Goal: Information Seeking & Learning: Learn about a topic

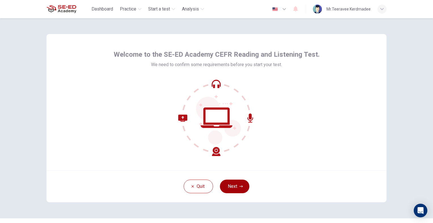
click at [243, 187] on button "Next" at bounding box center [234, 186] width 29 height 14
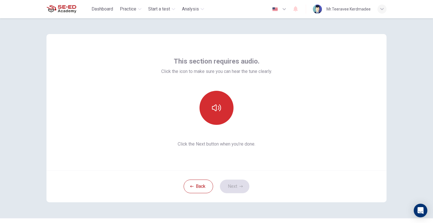
click at [228, 117] on button "button" at bounding box center [217, 108] width 34 height 34
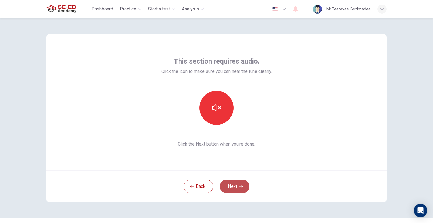
click at [237, 187] on button "Next" at bounding box center [234, 186] width 29 height 14
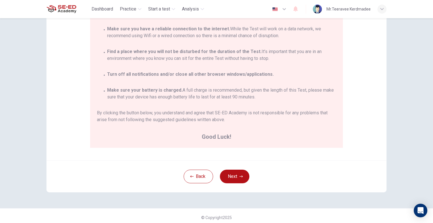
scroll to position [92, 0]
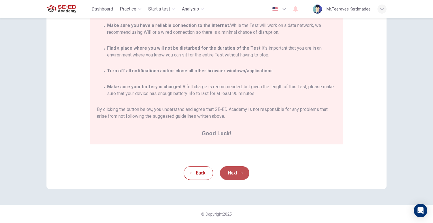
click at [241, 171] on button "Next" at bounding box center [234, 173] width 29 height 14
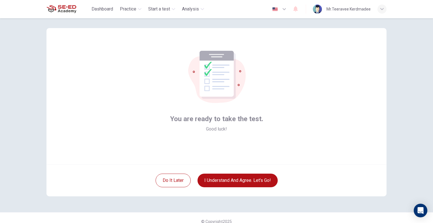
scroll to position [0, 0]
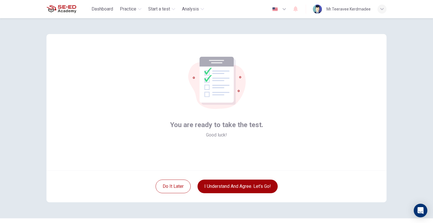
click at [263, 189] on button "I understand and agree. Let’s go!" at bounding box center [238, 186] width 80 height 14
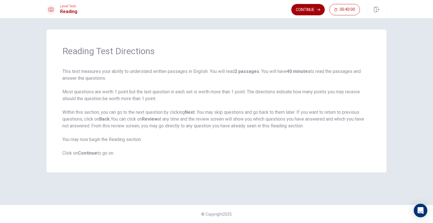
click at [299, 14] on button "Continue" at bounding box center [307, 9] width 33 height 11
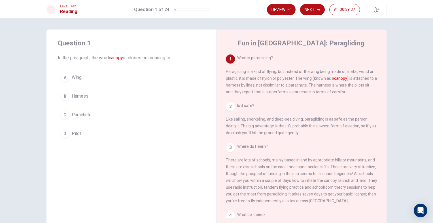
click at [76, 77] on span "Wing" at bounding box center [77, 77] width 10 height 7
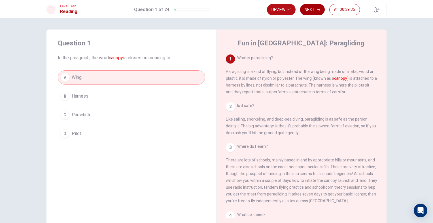
click at [315, 8] on button "Next" at bounding box center [312, 9] width 25 height 11
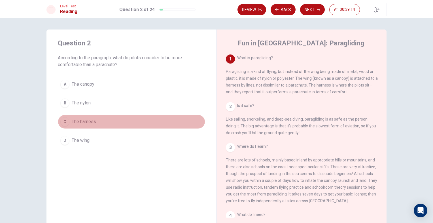
click at [94, 124] on span "The harness" at bounding box center [84, 121] width 24 height 7
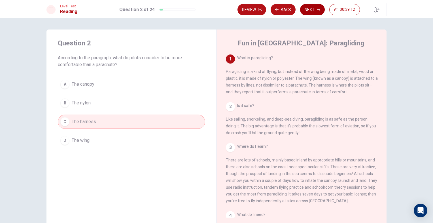
click at [320, 10] on icon "button" at bounding box center [318, 10] width 3 height 3
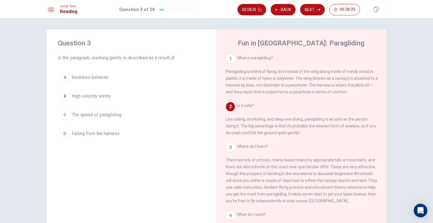
click at [106, 113] on span "The speed of paragliding" at bounding box center [97, 114] width 50 height 7
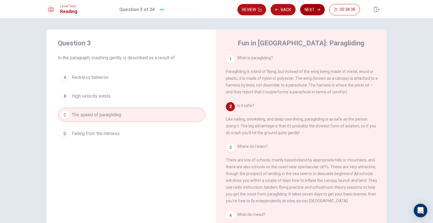
click at [321, 10] on button "Next" at bounding box center [312, 9] width 25 height 11
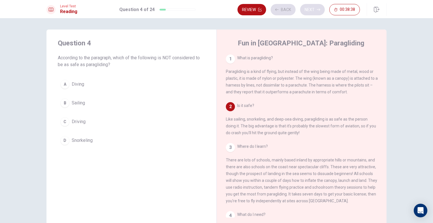
scroll to position [49, 0]
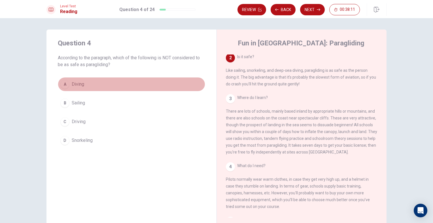
click at [119, 82] on button "A Diving" at bounding box center [131, 84] width 147 height 14
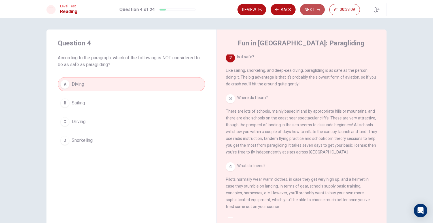
click at [305, 13] on button "Next" at bounding box center [312, 9] width 25 height 11
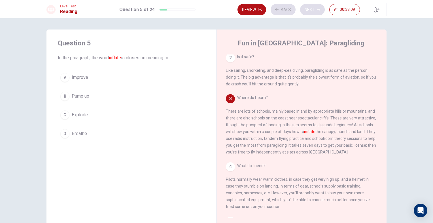
scroll to position [91, 0]
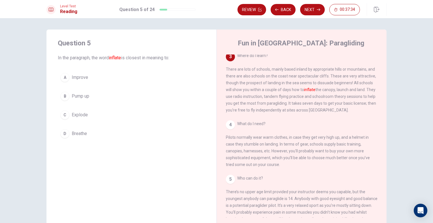
click at [85, 96] on span "Pump up" at bounding box center [81, 96] width 18 height 7
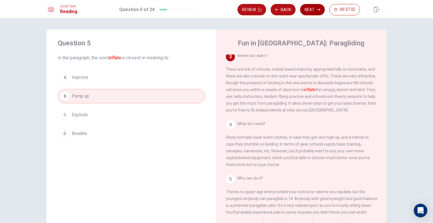
click at [306, 7] on button "Next" at bounding box center [312, 9] width 25 height 11
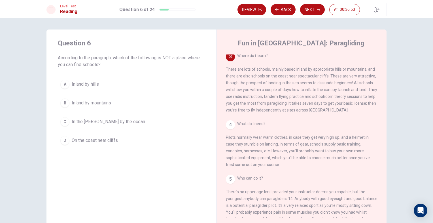
click at [125, 117] on button "C In the [PERSON_NAME] by the ocean" at bounding box center [131, 122] width 147 height 14
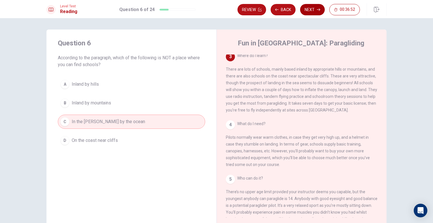
click at [314, 8] on button "Next" at bounding box center [312, 9] width 25 height 11
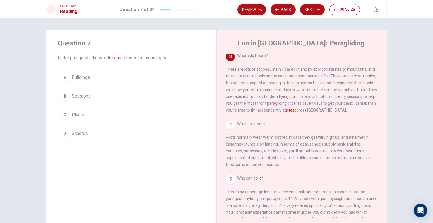
click at [89, 113] on button "C Places" at bounding box center [131, 115] width 147 height 14
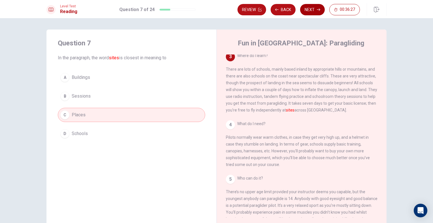
click at [318, 13] on button "Next" at bounding box center [312, 9] width 25 height 11
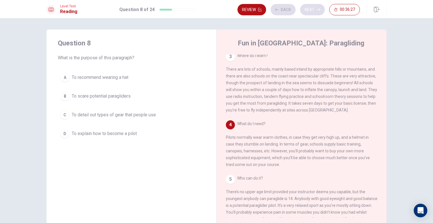
scroll to position [104, 0]
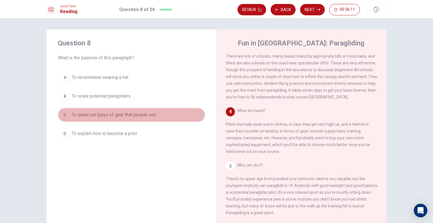
click at [139, 115] on span "To detail out types of gear that people use" at bounding box center [114, 114] width 84 height 7
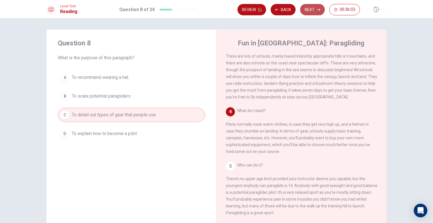
click at [312, 10] on button "Next" at bounding box center [312, 9] width 25 height 11
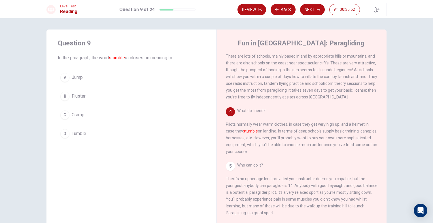
drag, startPoint x: 127, startPoint y: 59, endPoint x: 117, endPoint y: 60, distance: 10.0
click at [117, 60] on span "In the paragraph, the word stumble is closest in meaning to" at bounding box center [131, 57] width 147 height 7
click at [99, 133] on button "D Tumble" at bounding box center [131, 133] width 147 height 14
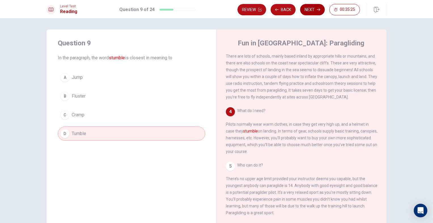
click at [306, 10] on button "Next" at bounding box center [312, 9] width 25 height 11
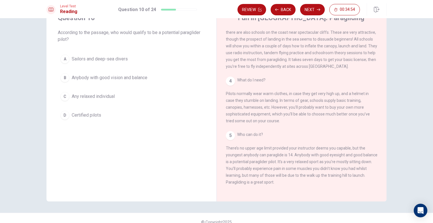
scroll to position [33, 0]
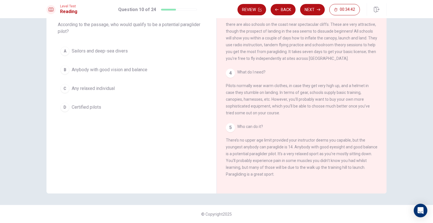
click at [139, 71] on span "Anybody with good vision and balance" at bounding box center [110, 69] width 76 height 7
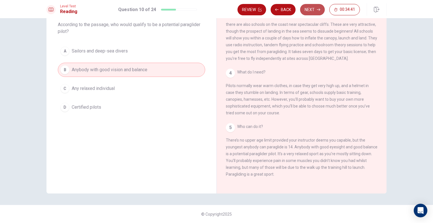
click at [305, 9] on button "Next" at bounding box center [312, 9] width 25 height 11
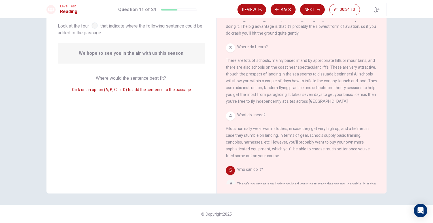
scroll to position [124, 0]
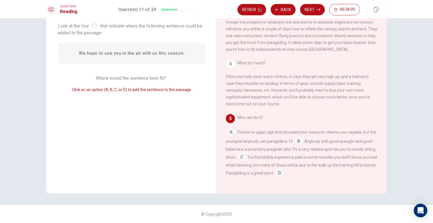
click at [299, 143] on input at bounding box center [298, 141] width 9 height 9
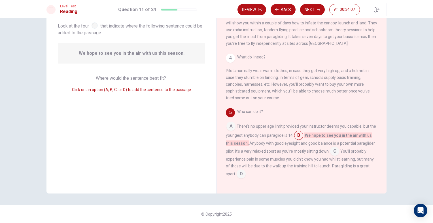
click at [153, 77] on span "Where would the sentence best fit?" at bounding box center [131, 77] width 71 height 5
click at [163, 57] on div "We hope to see you in the air with us this season." at bounding box center [131, 53] width 147 height 20
click at [159, 79] on span "Where would the sentence best fit?" at bounding box center [131, 77] width 71 height 5
click at [312, 12] on button "Next" at bounding box center [312, 9] width 25 height 11
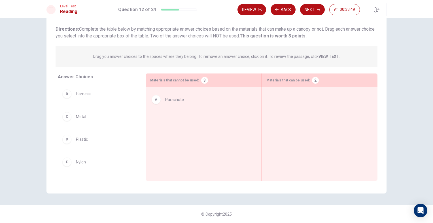
drag, startPoint x: 96, startPoint y: 96, endPoint x: 188, endPoint y: 103, distance: 92.3
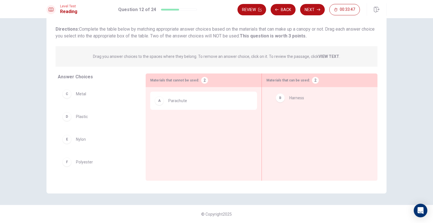
drag, startPoint x: 98, startPoint y: 96, endPoint x: 322, endPoint y: 101, distance: 224.0
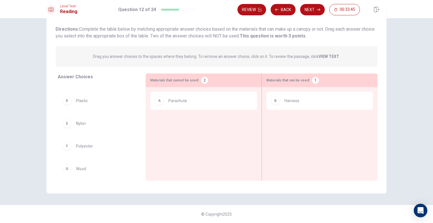
scroll to position [22, 0]
drag, startPoint x: 92, startPoint y: 168, endPoint x: 315, endPoint y: 132, distance: 226.3
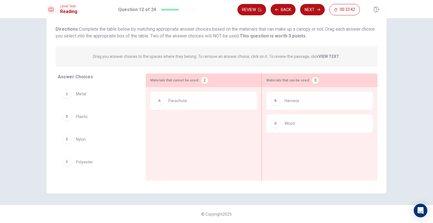
scroll to position [0, 0]
click at [277, 9] on icon "button" at bounding box center [276, 9] width 3 height 3
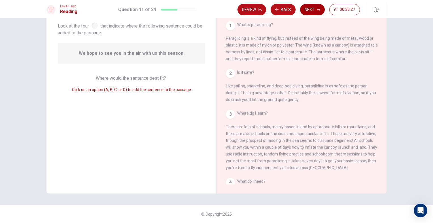
click at [314, 10] on button "Next" at bounding box center [312, 9] width 25 height 11
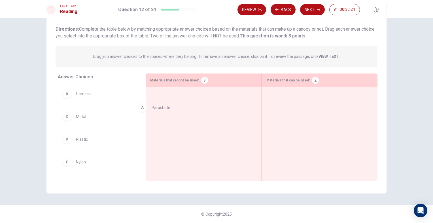
drag, startPoint x: 101, startPoint y: 97, endPoint x: 184, endPoint y: 112, distance: 85.0
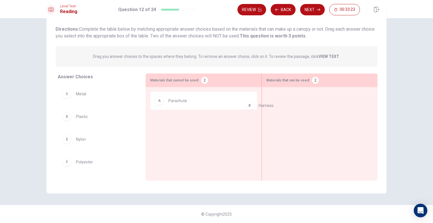
drag, startPoint x: 92, startPoint y: 96, endPoint x: 283, endPoint y: 107, distance: 191.7
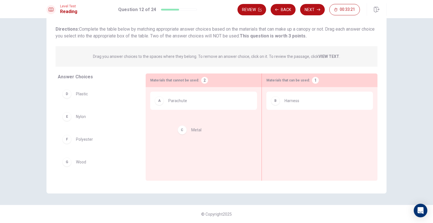
drag, startPoint x: 100, startPoint y: 94, endPoint x: 220, endPoint y: 131, distance: 125.8
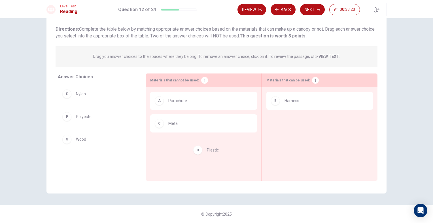
drag, startPoint x: 99, startPoint y: 99, endPoint x: 222, endPoint y: 155, distance: 134.7
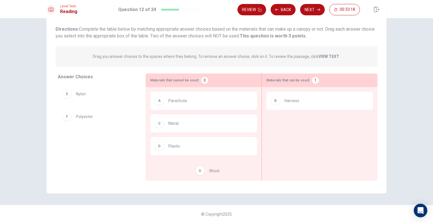
drag, startPoint x: 88, startPoint y: 140, endPoint x: 217, endPoint y: 166, distance: 132.2
drag, startPoint x: 94, startPoint y: 142, endPoint x: 202, endPoint y: 168, distance: 111.6
drag, startPoint x: 86, startPoint y: 141, endPoint x: 233, endPoint y: 168, distance: 149.4
drag, startPoint x: 84, startPoint y: 118, endPoint x: 296, endPoint y: 138, distance: 213.0
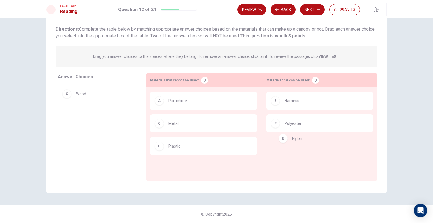
drag, startPoint x: 83, startPoint y: 96, endPoint x: 305, endPoint y: 141, distance: 226.7
drag, startPoint x: 122, startPoint y: 107, endPoint x: 318, endPoint y: 157, distance: 202.5
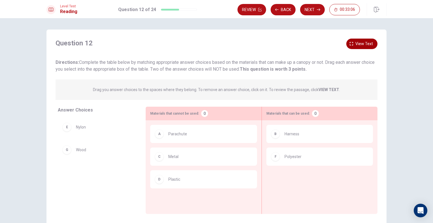
click at [352, 43] on button "View text" at bounding box center [361, 44] width 31 height 10
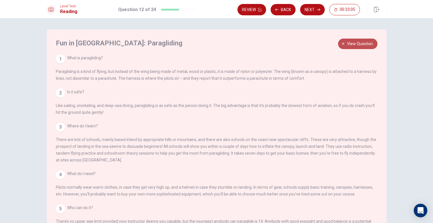
click at [353, 43] on span "View question" at bounding box center [360, 43] width 26 height 7
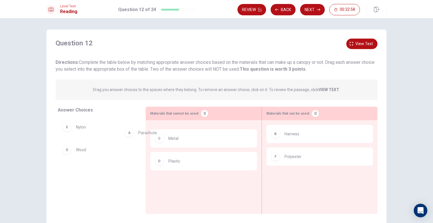
drag, startPoint x: 201, startPoint y: 137, endPoint x: 81, endPoint y: 133, distance: 119.7
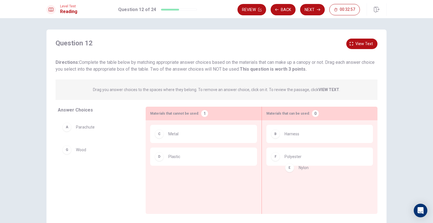
drag, startPoint x: 88, startPoint y: 153, endPoint x: 319, endPoint y: 172, distance: 231.2
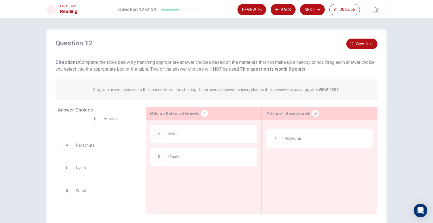
drag, startPoint x: 255, startPoint y: 142, endPoint x: 112, endPoint y: 123, distance: 144.5
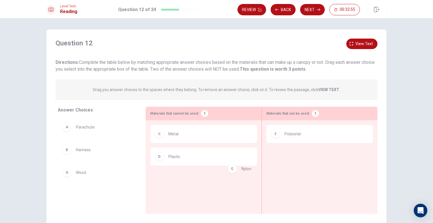
drag, startPoint x: 101, startPoint y: 169, endPoint x: 333, endPoint y: 159, distance: 231.8
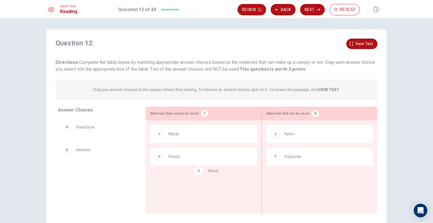
drag, startPoint x: 70, startPoint y: 177, endPoint x: 201, endPoint y: 174, distance: 131.0
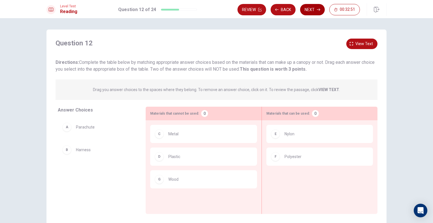
click at [317, 13] on button "Next" at bounding box center [312, 9] width 25 height 11
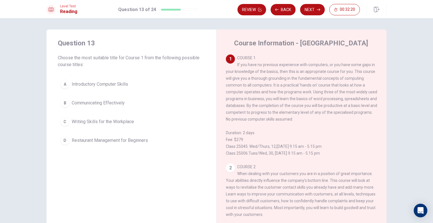
click at [127, 88] on button "A Introductory Computer Skills" at bounding box center [131, 84] width 147 height 14
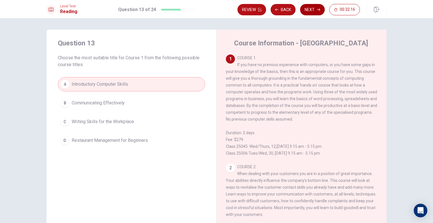
click at [316, 8] on button "Next" at bounding box center [312, 9] width 25 height 11
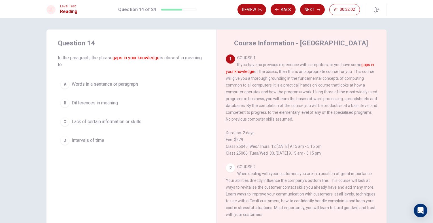
click at [138, 120] on span "Lack of certain information or skills" at bounding box center [107, 121] width 70 height 7
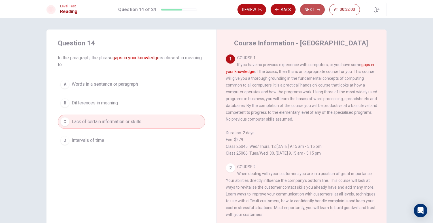
click at [310, 13] on button "Next" at bounding box center [312, 9] width 25 height 11
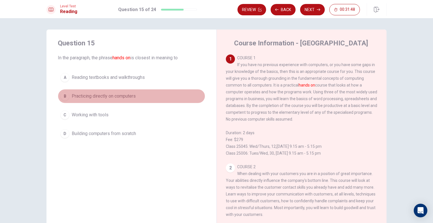
click at [132, 95] on span "Practicing directly on computers" at bounding box center [104, 96] width 64 height 7
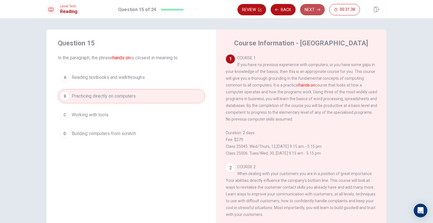
click at [312, 10] on button "Next" at bounding box center [312, 9] width 25 height 11
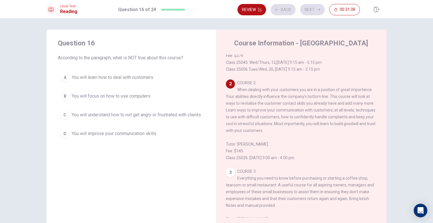
scroll to position [90, 0]
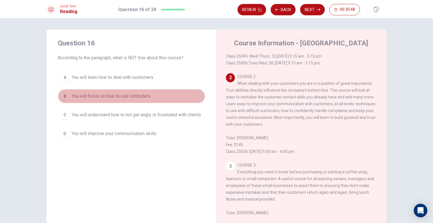
click at [125, 97] on span "You will focus on how to use computers" at bounding box center [111, 96] width 79 height 7
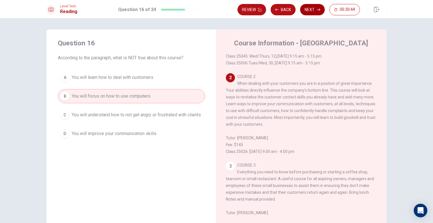
click at [314, 7] on button "Next" at bounding box center [312, 9] width 25 height 11
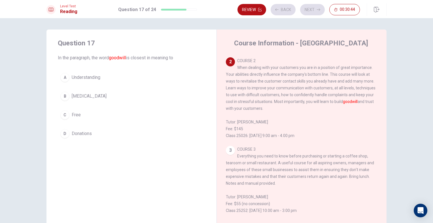
scroll to position [112, 0]
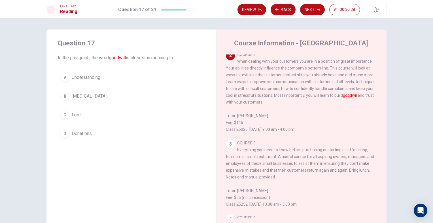
click at [99, 80] on span "Understanding" at bounding box center [86, 77] width 29 height 7
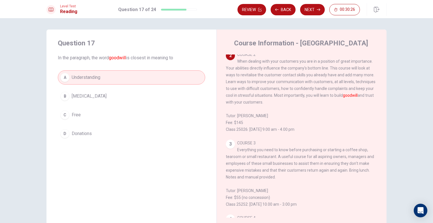
click at [315, 10] on button "Next" at bounding box center [312, 9] width 25 height 11
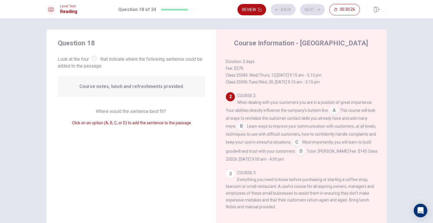
scroll to position [76, 0]
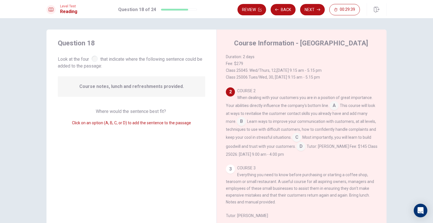
drag, startPoint x: 323, startPoint y: 151, endPoint x: 319, endPoint y: 155, distance: 5.2
click at [319, 156] on div "COURSE 2 When dealing with your customers you are in a position of great import…" at bounding box center [302, 122] width 152 height 70
click at [306, 151] on input at bounding box center [301, 146] width 9 height 9
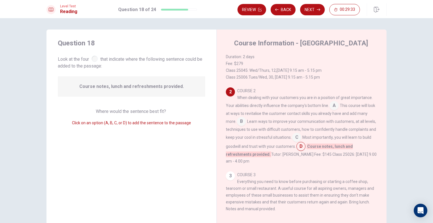
click at [301, 141] on input at bounding box center [296, 137] width 9 height 9
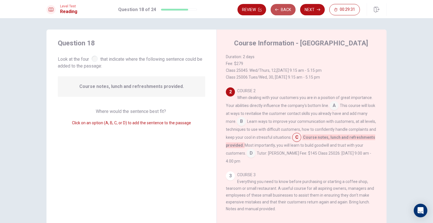
click at [281, 12] on button "Back" at bounding box center [283, 9] width 25 height 11
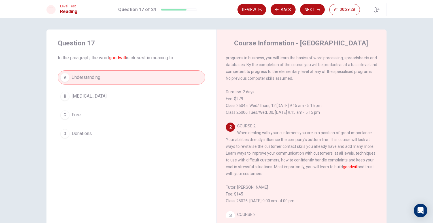
scroll to position [47, 0]
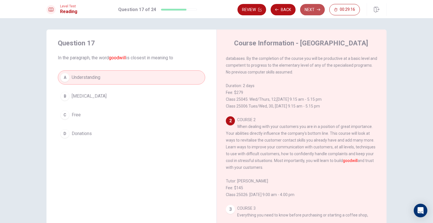
click at [307, 12] on button "Next" at bounding box center [312, 9] width 25 height 11
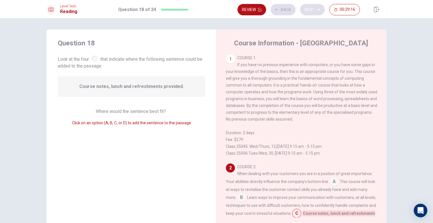
scroll to position [83, 0]
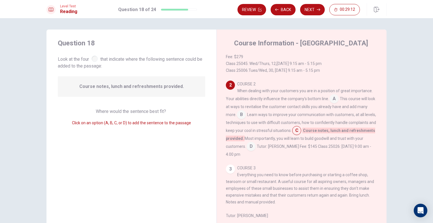
click at [256, 151] on input at bounding box center [251, 146] width 9 height 9
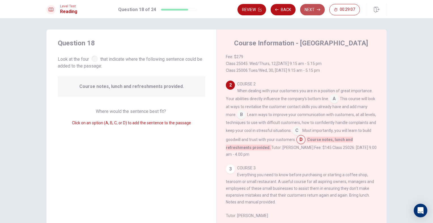
click at [312, 12] on button "Next" at bounding box center [312, 9] width 25 height 11
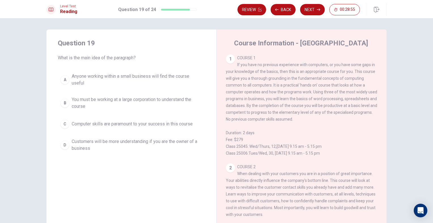
click at [146, 127] on button "C Computer skills are paramount to your success in this course" at bounding box center [131, 124] width 147 height 14
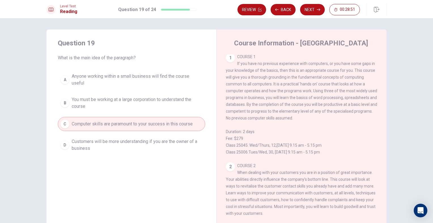
scroll to position [0, 0]
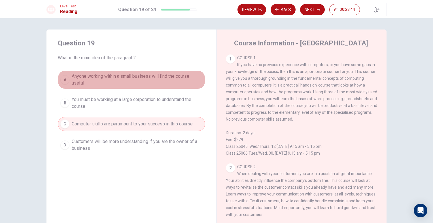
click at [137, 86] on span "Anyone working within a small business will find the course useful" at bounding box center [137, 80] width 131 height 14
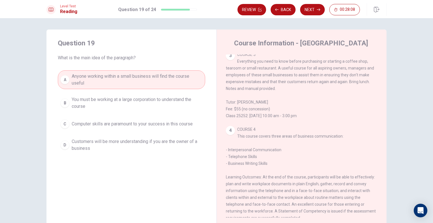
scroll to position [200, 0]
click at [315, 9] on button "Next" at bounding box center [312, 9] width 25 height 11
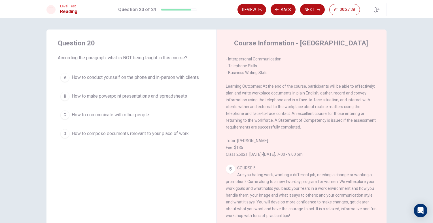
scroll to position [247, 0]
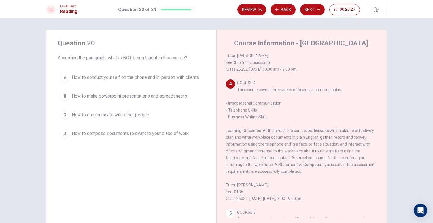
click at [137, 117] on span "How to communicate with other people" at bounding box center [110, 114] width 77 height 7
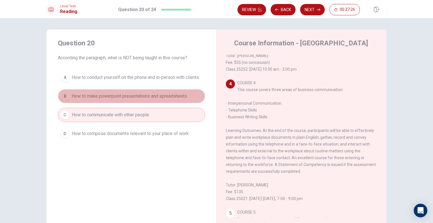
click at [140, 101] on button "B How to make powerpoint presentations and spreadsheets" at bounding box center [131, 96] width 147 height 14
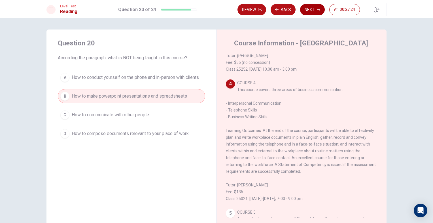
click at [315, 10] on button "Next" at bounding box center [312, 9] width 25 height 11
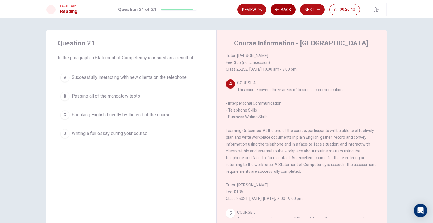
click at [281, 11] on button "Back" at bounding box center [283, 9] width 25 height 11
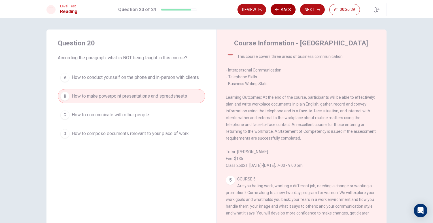
scroll to position [300, 0]
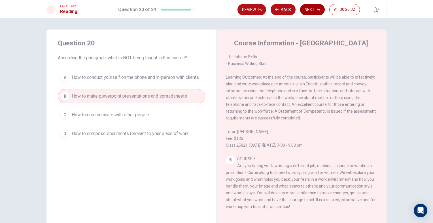
click at [309, 12] on button "Next" at bounding box center [312, 9] width 25 height 11
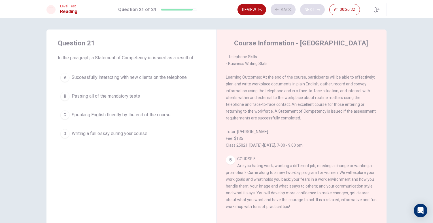
scroll to position [280, 0]
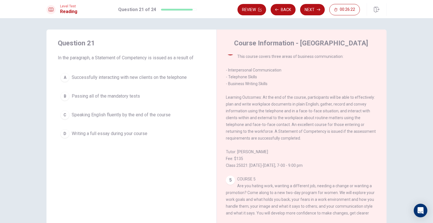
click at [171, 79] on span "Successfully interacting with new clients on the telephone" at bounding box center [129, 77] width 115 height 7
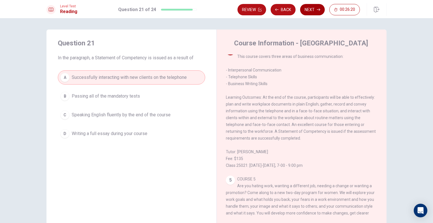
click at [308, 12] on button "Next" at bounding box center [312, 9] width 25 height 11
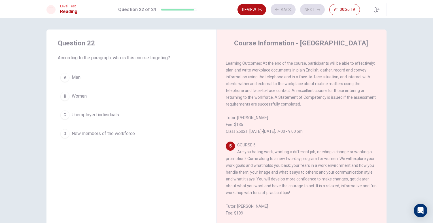
scroll to position [342, 0]
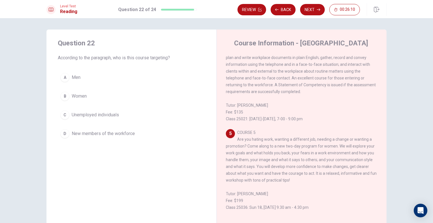
click at [121, 96] on button "B Women" at bounding box center [131, 96] width 147 height 14
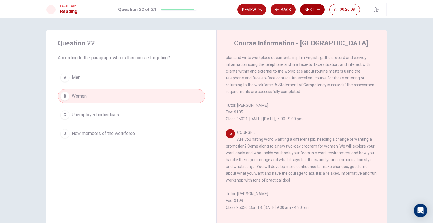
click at [318, 11] on icon "button" at bounding box center [318, 9] width 3 height 3
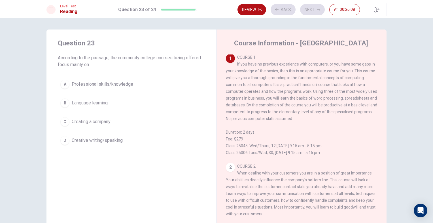
scroll to position [0, 0]
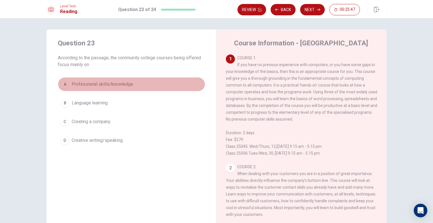
click at [140, 84] on button "A Professional skills/knowledge" at bounding box center [131, 84] width 147 height 14
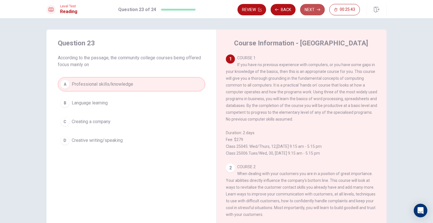
click at [311, 12] on button "Next" at bounding box center [312, 9] width 25 height 11
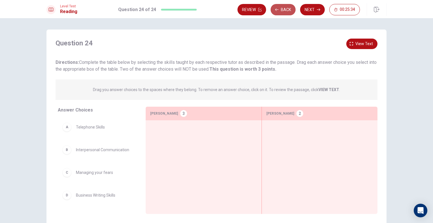
click at [286, 9] on button "Back" at bounding box center [283, 9] width 25 height 11
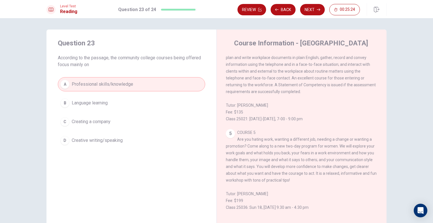
scroll to position [295, 0]
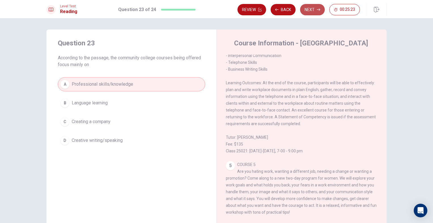
click at [307, 12] on button "Next" at bounding box center [312, 9] width 25 height 11
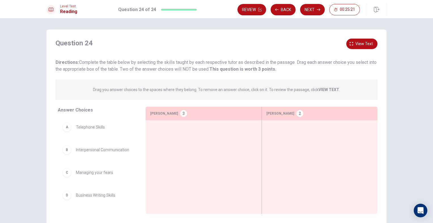
scroll to position [33, 0]
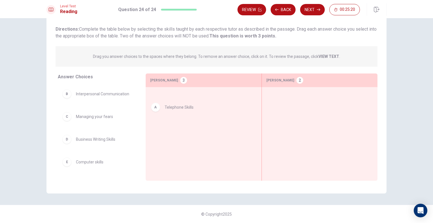
drag, startPoint x: 103, startPoint y: 94, endPoint x: 195, endPoint y: 107, distance: 92.9
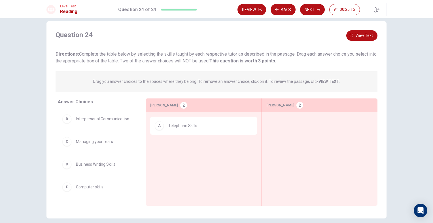
scroll to position [0, 0]
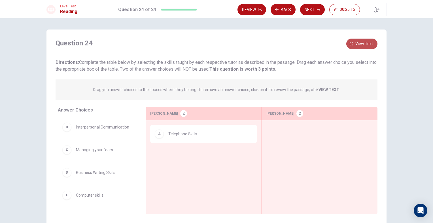
click at [350, 44] on icon "button" at bounding box center [351, 43] width 3 height 3
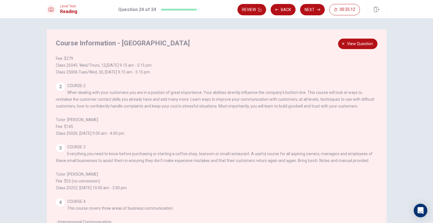
scroll to position [94, 0]
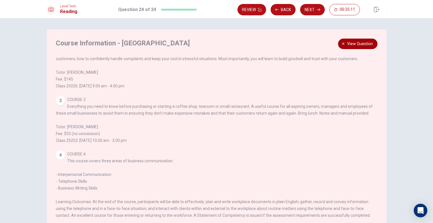
click at [362, 46] on span "View question" at bounding box center [360, 43] width 26 height 7
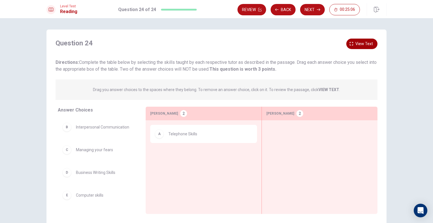
click at [357, 45] on span "View text" at bounding box center [364, 43] width 18 height 7
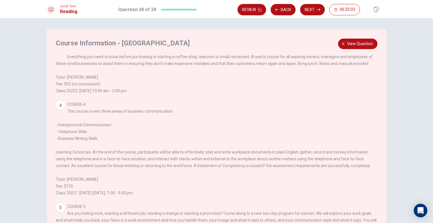
scroll to position [189, 0]
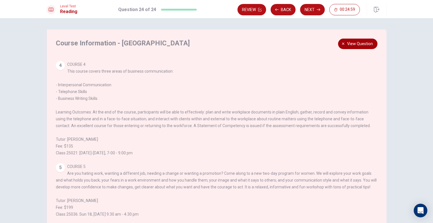
click at [358, 45] on span "View question" at bounding box center [360, 43] width 26 height 7
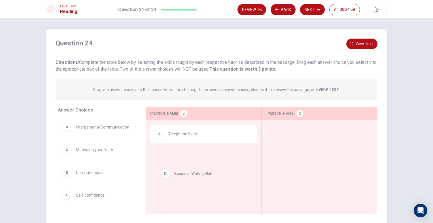
drag, startPoint x: 102, startPoint y: 174, endPoint x: 208, endPoint y: 175, distance: 105.5
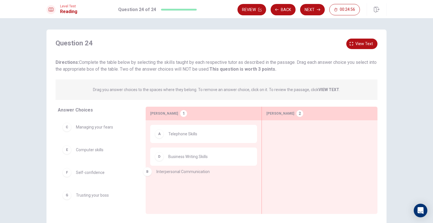
drag, startPoint x: 106, startPoint y: 130, endPoint x: 196, endPoint y: 181, distance: 103.8
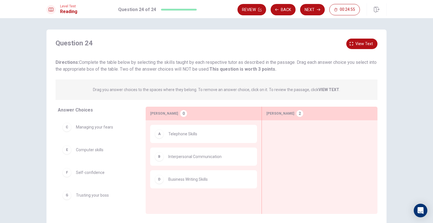
click at [356, 51] on div "Question 24 View text Directions: Complete the table below by selecting the ski…" at bounding box center [217, 56] width 322 height 34
drag, startPoint x: 366, startPoint y: 44, endPoint x: 363, endPoint y: 47, distance: 4.8
click at [366, 43] on span "View text" at bounding box center [364, 43] width 18 height 7
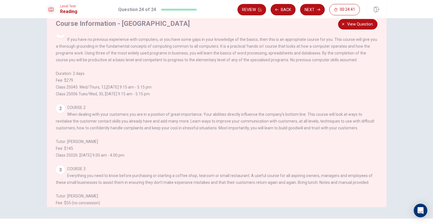
scroll to position [0, 0]
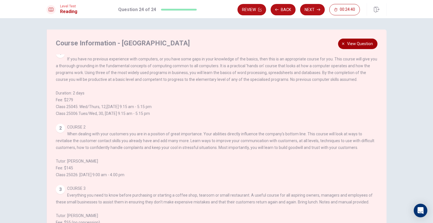
click at [366, 47] on span "View question" at bounding box center [360, 43] width 26 height 7
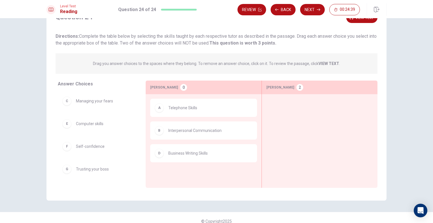
scroll to position [33, 0]
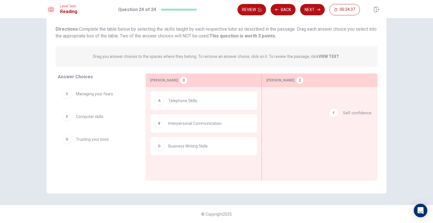
drag, startPoint x: 86, startPoint y: 141, endPoint x: 361, endPoint y: 115, distance: 276.8
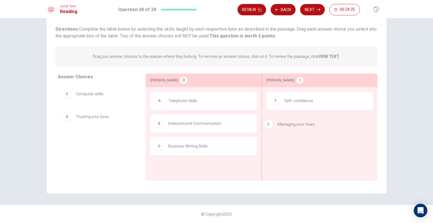
drag, startPoint x: 94, startPoint y: 100, endPoint x: 303, endPoint y: 132, distance: 211.5
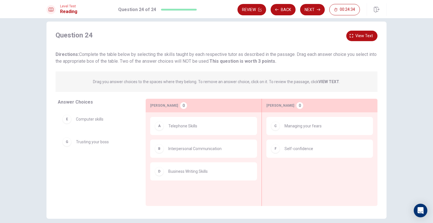
scroll to position [0, 0]
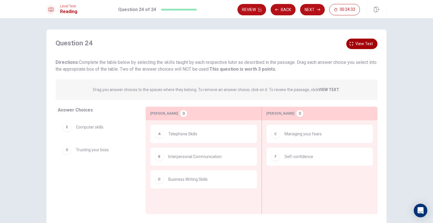
click at [366, 41] on span "View text" at bounding box center [364, 43] width 18 height 7
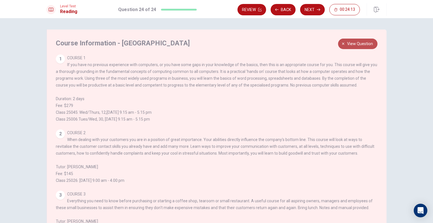
click at [370, 44] on span "View question" at bounding box center [360, 43] width 26 height 7
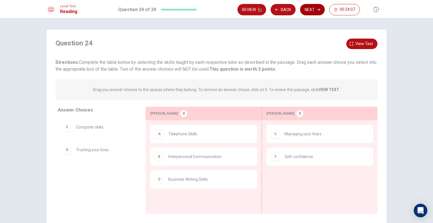
click at [312, 12] on button "Next" at bounding box center [312, 9] width 25 height 11
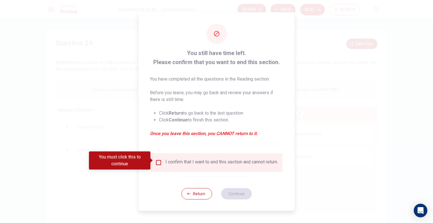
click at [170, 159] on div "I confirm that I want to end this section and cannot return." at bounding box center [222, 162] width 113 height 7
click at [155, 159] on input "You must click this to continue" at bounding box center [158, 162] width 7 height 7
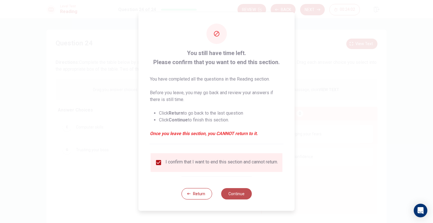
click at [240, 193] on button "Continue" at bounding box center [236, 193] width 31 height 11
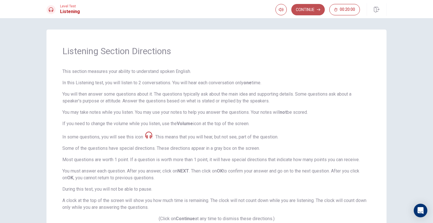
click at [312, 10] on button "Continue" at bounding box center [307, 9] width 33 height 11
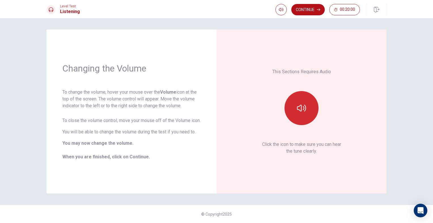
click at [298, 118] on button "button" at bounding box center [302, 108] width 34 height 34
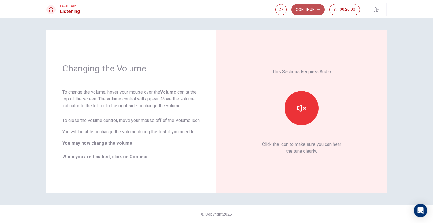
click at [305, 8] on button "Continue" at bounding box center [307, 9] width 33 height 11
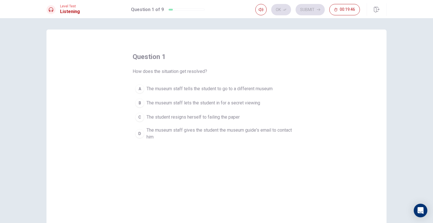
click at [208, 127] on span "The museum staff gives the student the museum guide's email to contact him" at bounding box center [222, 134] width 151 height 14
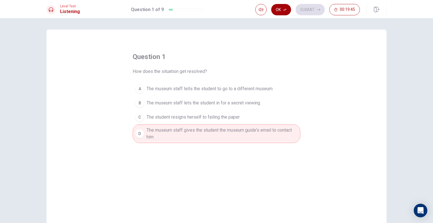
click at [289, 9] on button "Ok" at bounding box center [281, 9] width 20 height 11
click at [312, 7] on button "Submit" at bounding box center [310, 9] width 29 height 11
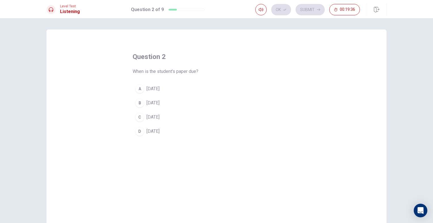
click at [160, 104] on span "[DATE]" at bounding box center [153, 103] width 13 height 7
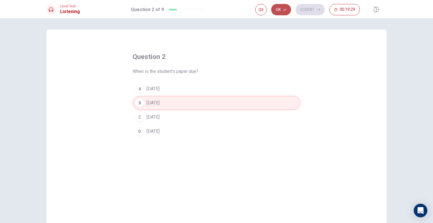
click at [287, 9] on button "Ok" at bounding box center [281, 9] width 20 height 11
click at [316, 9] on button "Submit" at bounding box center [310, 9] width 29 height 11
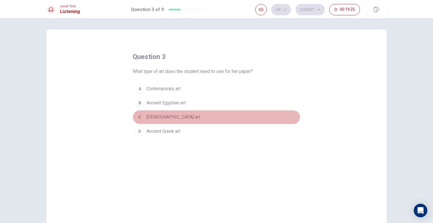
click at [186, 119] on button "C Native American art" at bounding box center [217, 117] width 168 height 14
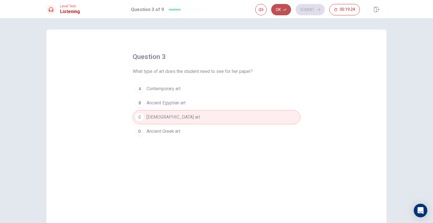
click at [286, 9] on icon "button" at bounding box center [284, 9] width 3 height 3
click at [309, 12] on button "Submit" at bounding box center [310, 9] width 29 height 11
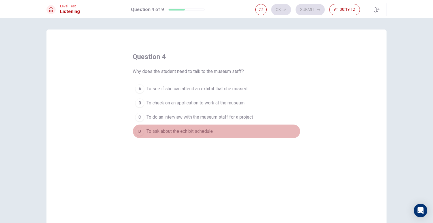
drag, startPoint x: 200, startPoint y: 132, endPoint x: 224, endPoint y: 121, distance: 26.9
click at [199, 133] on span "To ask about the exhibit schedule" at bounding box center [180, 131] width 66 height 7
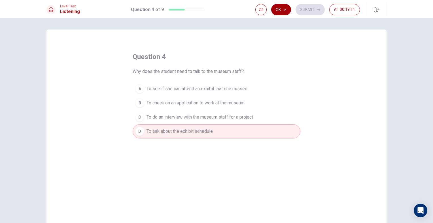
click at [275, 12] on button "Ok" at bounding box center [281, 9] width 20 height 11
click at [317, 12] on button "Submit" at bounding box center [310, 9] width 29 height 11
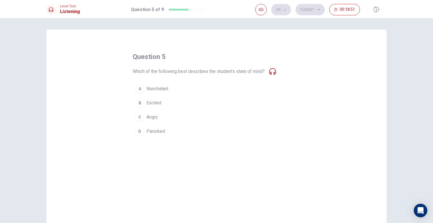
click at [150, 101] on span "Excited" at bounding box center [154, 103] width 15 height 7
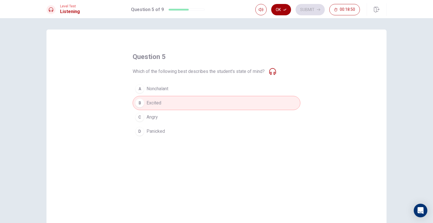
click at [283, 9] on button "Ok" at bounding box center [281, 9] width 20 height 11
click at [306, 10] on button "Submit" at bounding box center [310, 9] width 29 height 11
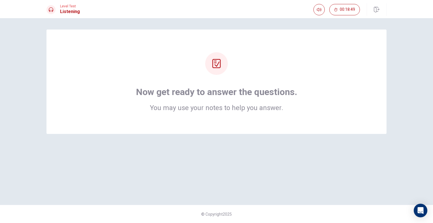
click at [281, 117] on div "Now get ready to answer the questions. You may use your notes to help you answe…" at bounding box center [216, 81] width 340 height 104
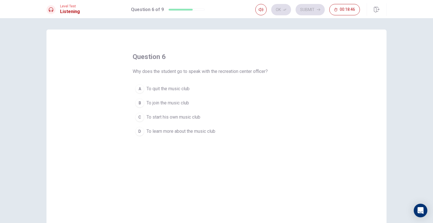
click at [191, 103] on button "B To join the music club" at bounding box center [217, 103] width 168 height 14
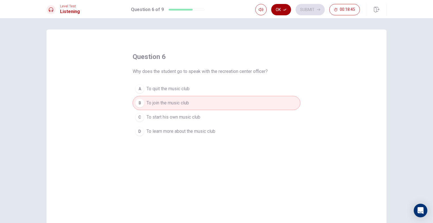
click at [285, 12] on button "Ok" at bounding box center [281, 9] width 20 height 11
click at [319, 11] on icon "button" at bounding box center [318, 9] width 3 height 3
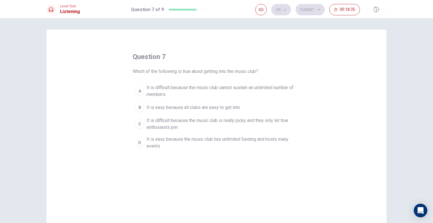
click at [223, 89] on span "It is difficult because the music club cannot sustain an unlimited number of me…" at bounding box center [222, 91] width 151 height 14
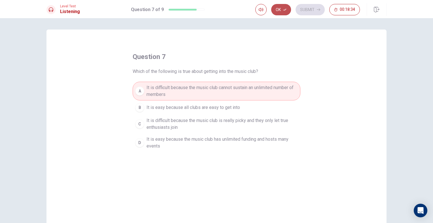
click at [285, 10] on icon "button" at bounding box center [284, 9] width 3 height 3
click at [303, 12] on button "Submit" at bounding box center [310, 9] width 29 height 11
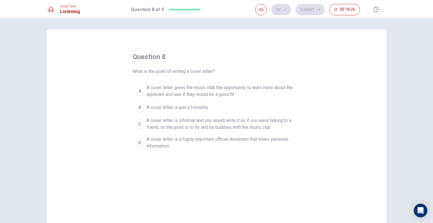
click at [235, 90] on span "A cover letter gives the music club the opportunity to learn more about the app…" at bounding box center [222, 91] width 151 height 14
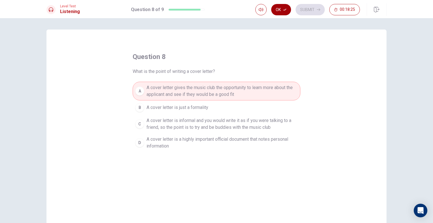
click at [282, 9] on button "Ok" at bounding box center [281, 9] width 20 height 11
click at [308, 11] on button "Submit" at bounding box center [310, 9] width 29 height 11
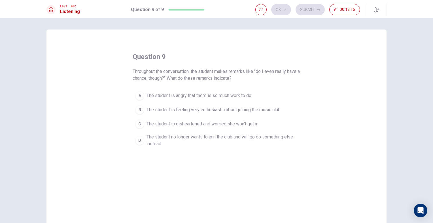
click at [229, 123] on span "The student is disheartened and worried she won't get in" at bounding box center [203, 123] width 112 height 7
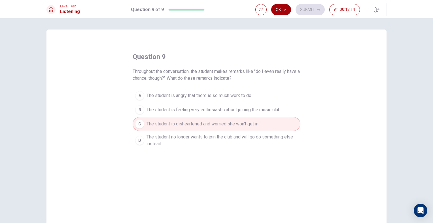
click at [285, 12] on button "Ok" at bounding box center [281, 9] width 20 height 11
click at [303, 14] on button "Submit" at bounding box center [310, 9] width 29 height 11
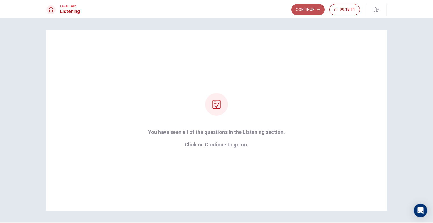
click at [309, 10] on button "Continue" at bounding box center [307, 9] width 33 height 11
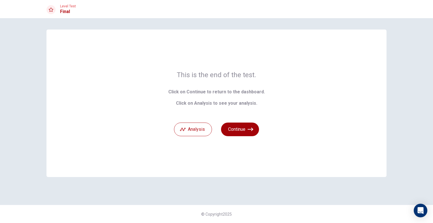
click at [245, 129] on button "Continue" at bounding box center [240, 129] width 38 height 14
